Goal: Complete application form

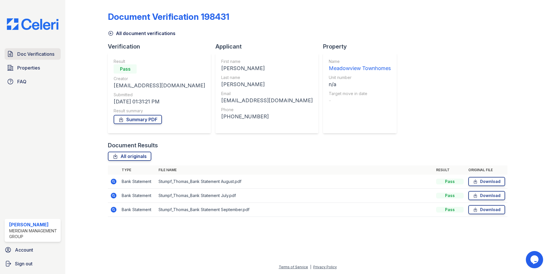
click at [27, 55] on span "Doc Verifications" at bounding box center [35, 54] width 37 height 7
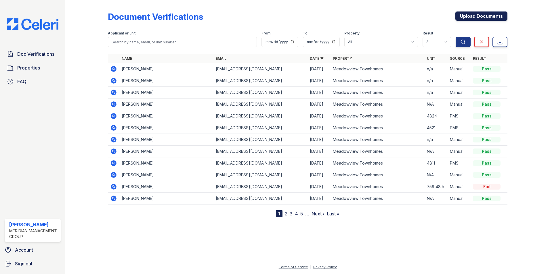
click at [492, 13] on link "Upload Documents" at bounding box center [481, 16] width 52 height 9
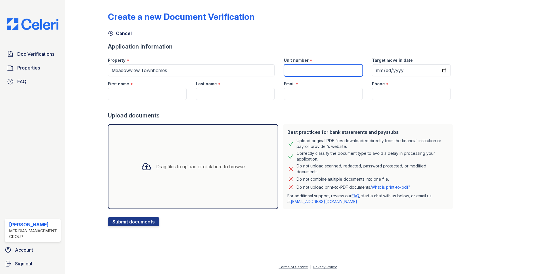
click at [303, 75] on input "Unit number" at bounding box center [323, 70] width 79 height 12
type input "NA"
click at [114, 95] on input "First name" at bounding box center [147, 94] width 79 height 12
click at [141, 95] on input "First name" at bounding box center [147, 94] width 79 height 12
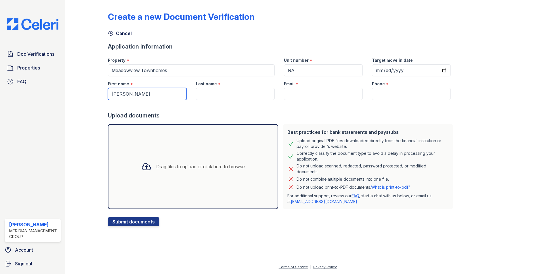
type input "[PERSON_NAME]"
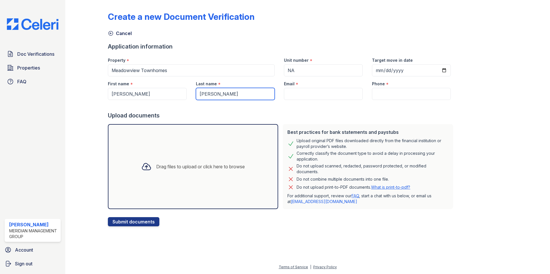
type input "[PERSON_NAME]"
click at [302, 95] on input "Email" at bounding box center [323, 94] width 79 height 12
paste input "[EMAIL_ADDRESS][DOMAIN_NAME]"
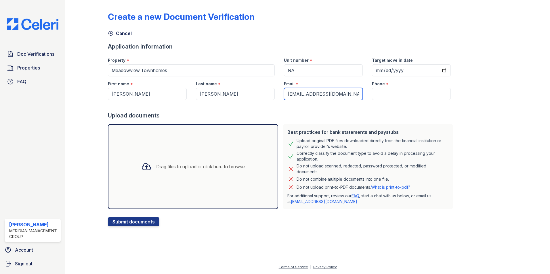
type input "[EMAIL_ADDRESS][DOMAIN_NAME]"
click at [374, 93] on input "Phone" at bounding box center [411, 94] width 79 height 12
paste input "(757) 931-4313"
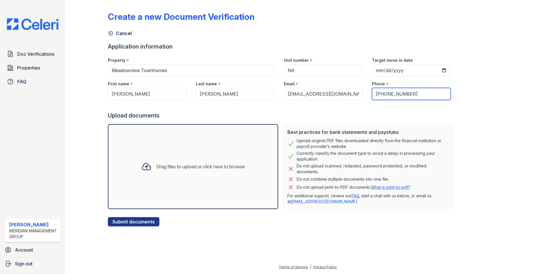
type input "(757) 931-4313"
click at [163, 170] on div "Drag files to upload or click here to browse" at bounding box center [193, 167] width 113 height 20
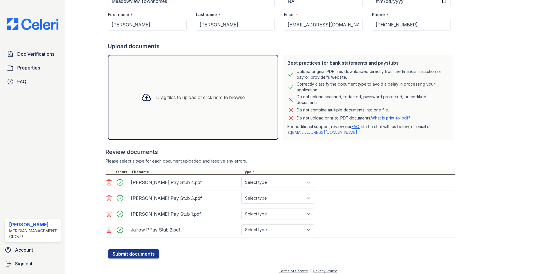
scroll to position [73, 0]
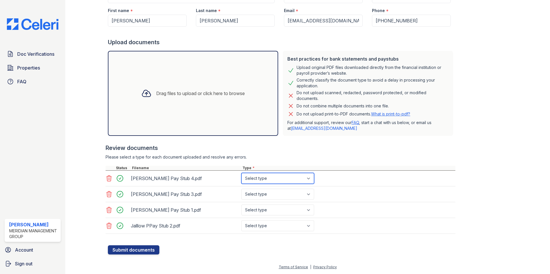
click at [291, 178] on select "Select type Paystub Bank Statement Offer Letter Tax Documents Benefit Award Let…" at bounding box center [277, 178] width 73 height 11
select select "paystub"
click at [241, 173] on select "Select type Paystub Bank Statement Offer Letter Tax Documents Benefit Award Let…" at bounding box center [277, 178] width 73 height 11
click at [292, 194] on select "Select type Paystub Bank Statement Offer Letter Tax Documents Benefit Award Let…" at bounding box center [277, 194] width 73 height 11
select select "paystub"
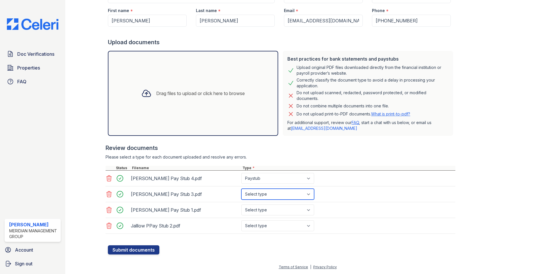
click at [241, 189] on select "Select type Paystub Bank Statement Offer Letter Tax Documents Benefit Award Let…" at bounding box center [277, 194] width 73 height 11
click at [291, 207] on select "Select type Paystub Bank Statement Offer Letter Tax Documents Benefit Award Let…" at bounding box center [277, 210] width 73 height 11
select select "paystub"
click at [241, 205] on select "Select type Paystub Bank Statement Offer Letter Tax Documents Benefit Award Let…" at bounding box center [277, 210] width 73 height 11
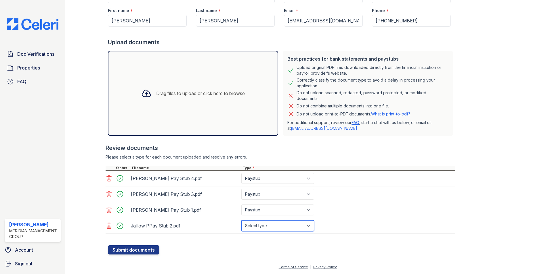
drag, startPoint x: 290, startPoint y: 225, endPoint x: 289, endPoint y: 230, distance: 4.6
click at [290, 225] on select "Select type Paystub Bank Statement Offer Letter Tax Documents Benefit Award Let…" at bounding box center [277, 226] width 73 height 11
select select "paystub"
click at [241, 221] on select "Select type Paystub Bank Statement Offer Letter Tax Documents Benefit Award Let…" at bounding box center [277, 226] width 73 height 11
click at [119, 249] on button "Submit documents" at bounding box center [133, 250] width 51 height 9
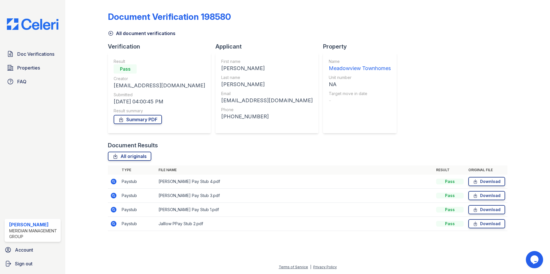
drag, startPoint x: 137, startPoint y: 119, endPoint x: 231, endPoint y: 110, distance: 94.5
click at [137, 119] on link "Summary PDF" at bounding box center [138, 119] width 48 height 9
